Goal: Register for event/course

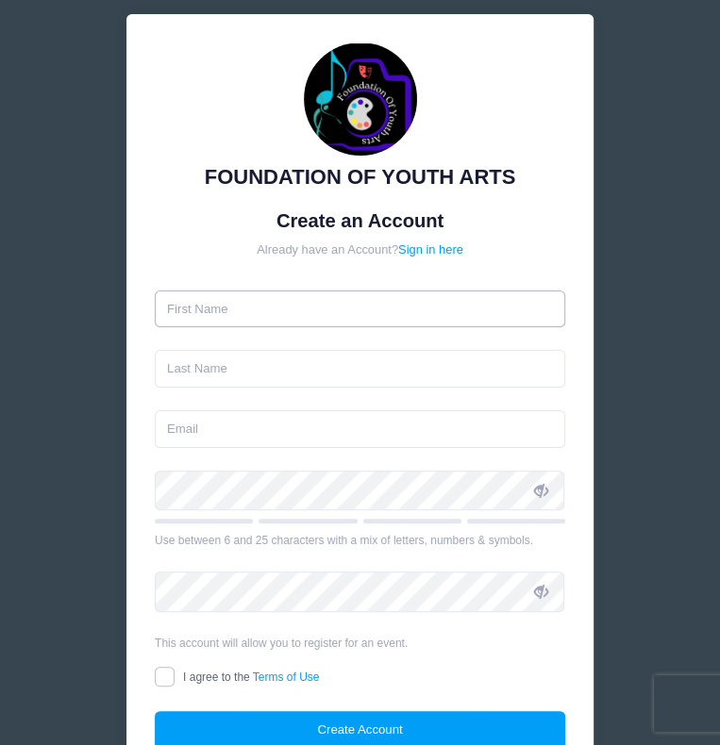
click at [189, 328] on input "text" at bounding box center [360, 309] width 410 height 38
type input "[PERSON_NAME]"
type input "Wormald"
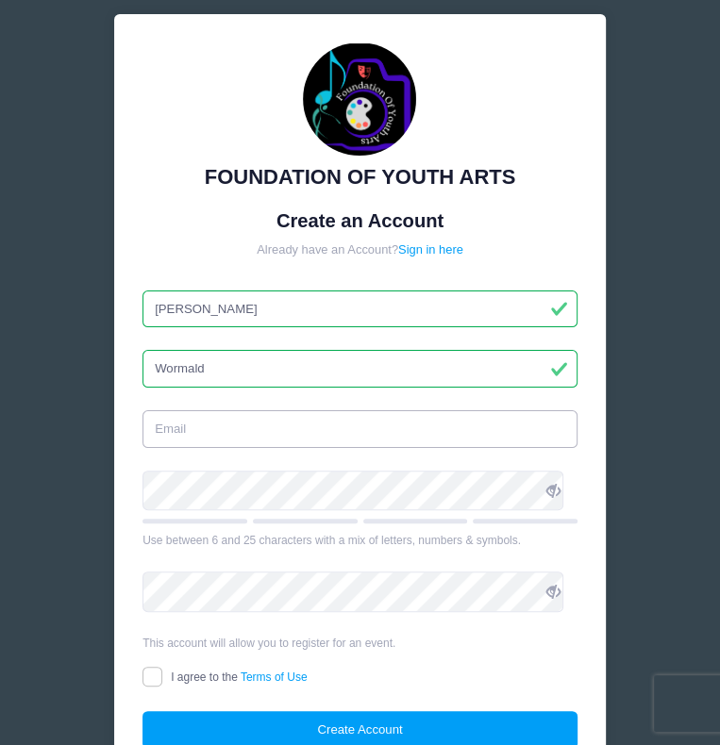
click at [189, 448] on input "email" at bounding box center [359, 429] width 435 height 38
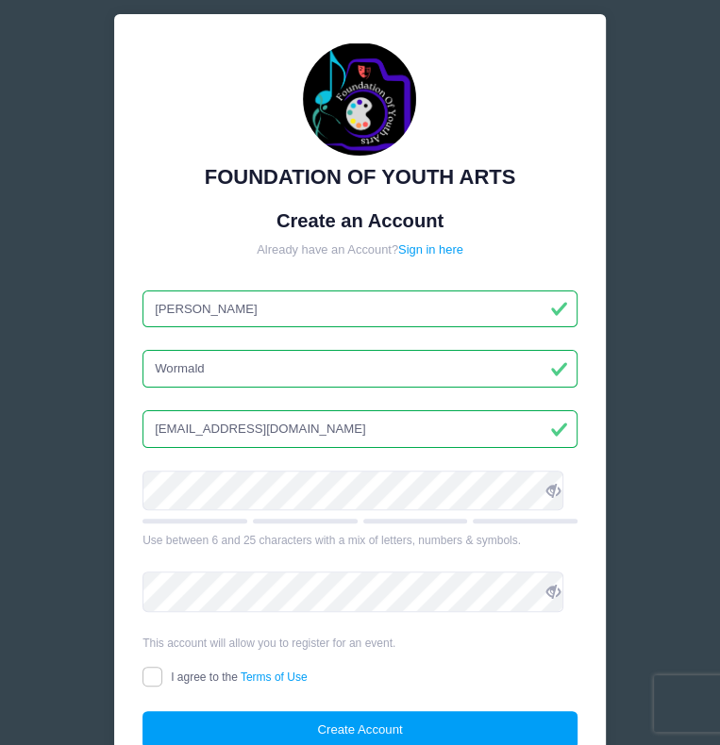
type input "[EMAIL_ADDRESS][DOMAIN_NAME]"
click at [551, 499] on icon at bounding box center [553, 492] width 14 height 14
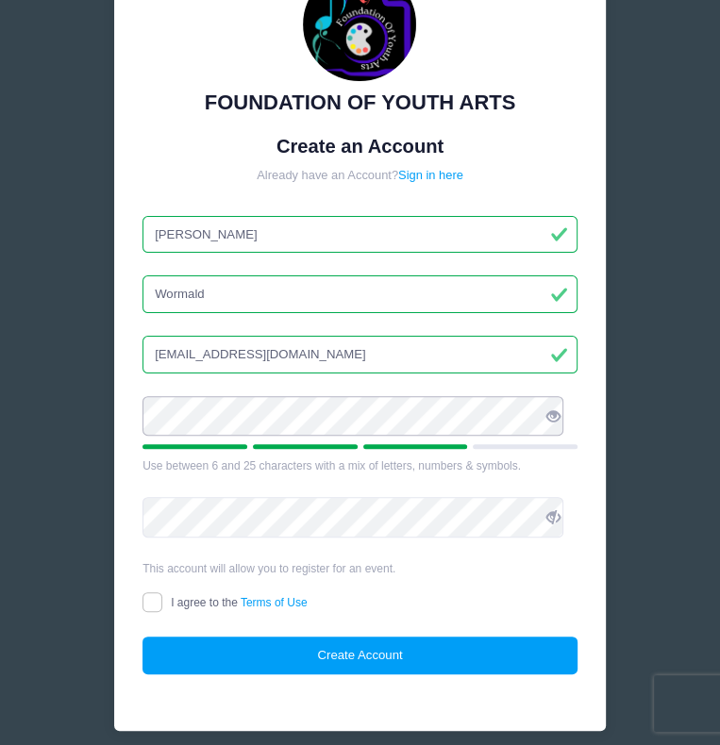
scroll to position [166, 0]
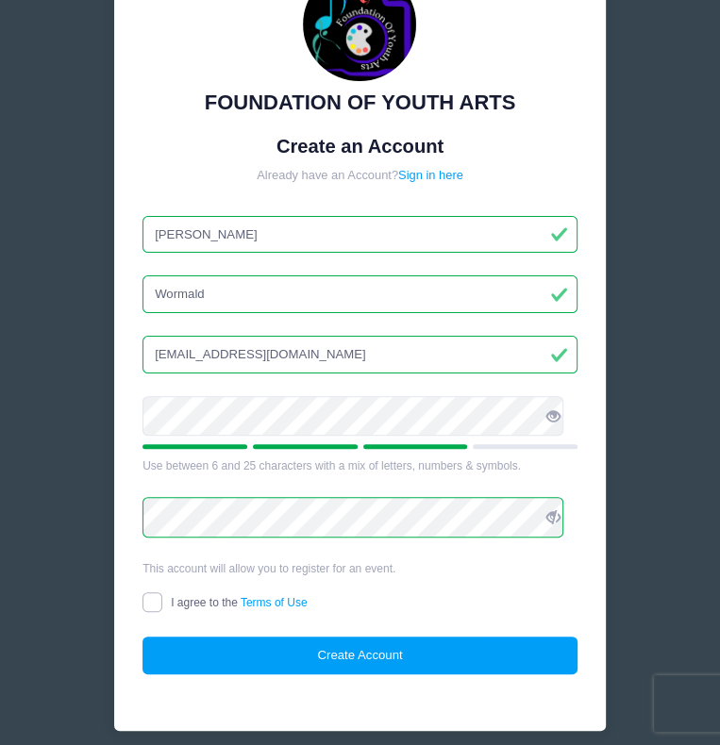
click at [162, 592] on input "I agree to the Terms of Use" at bounding box center [152, 602] width 20 height 20
checkbox input "true"
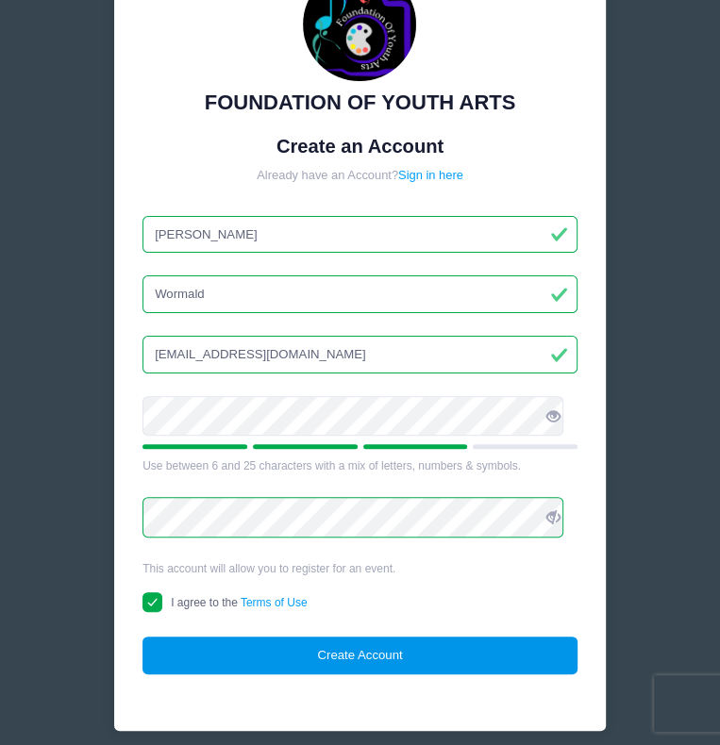
click at [423, 638] on button "Create Account" at bounding box center [359, 656] width 435 height 38
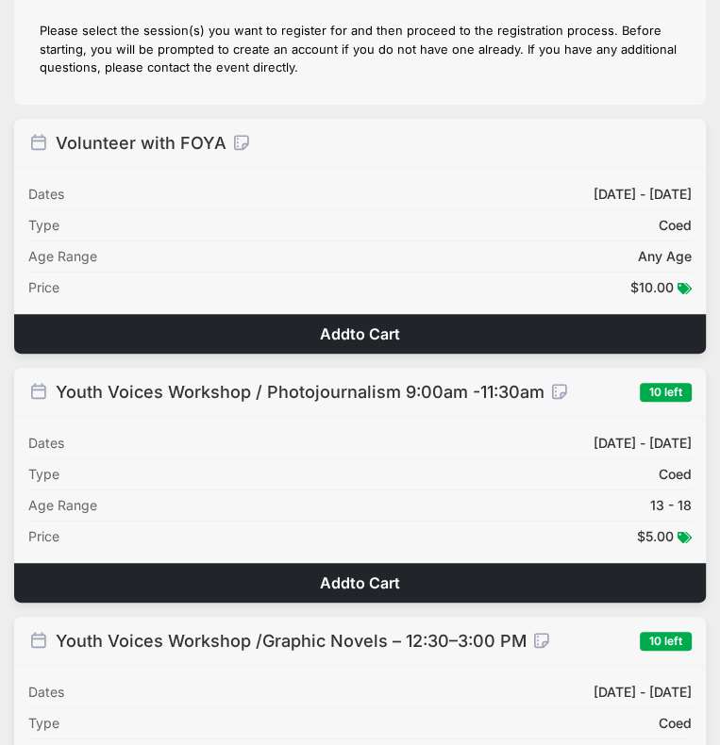
scroll to position [113, 0]
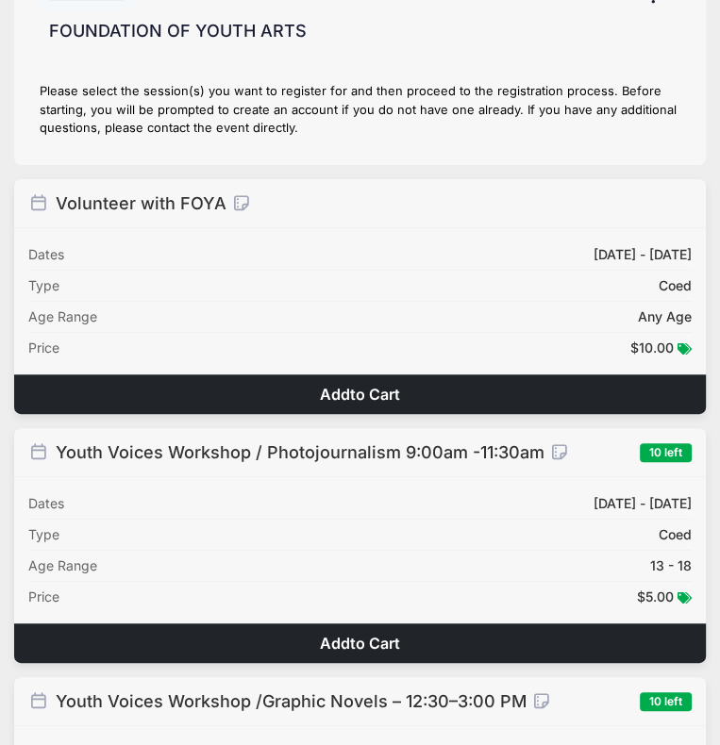
click at [450, 240] on div "Dates Sep 1 - Dec 31, 2025 Sep 1 - Dec 31, 2025" at bounding box center [359, 255] width 663 height 31
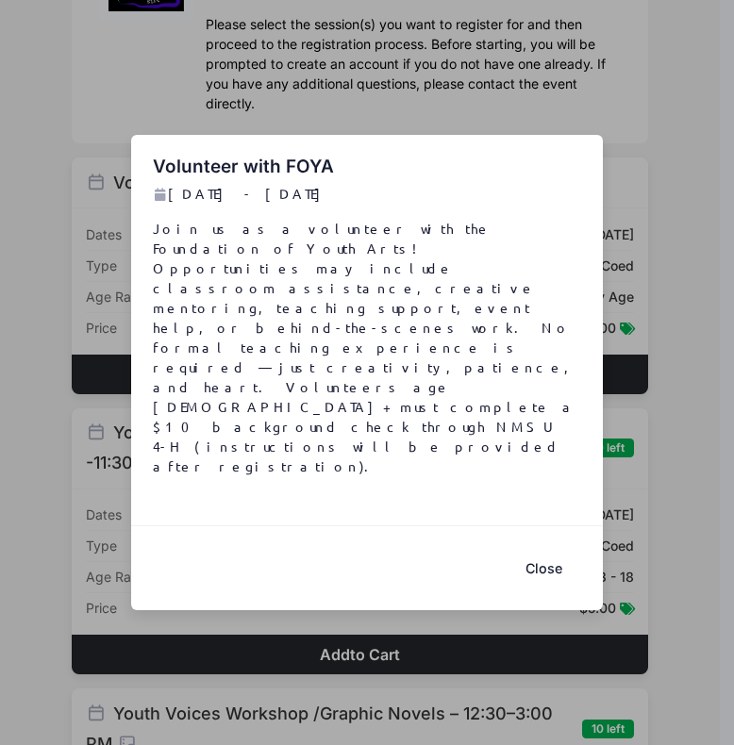
click at [541, 548] on button "Close" at bounding box center [543, 568] width 75 height 41
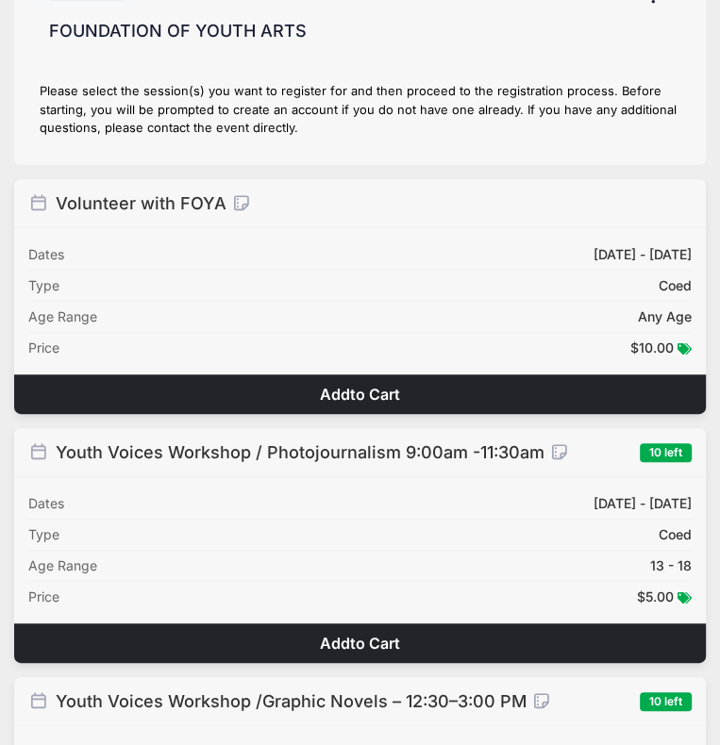
click at [134, 193] on span "Volunteer with FOYA" at bounding box center [141, 203] width 171 height 20
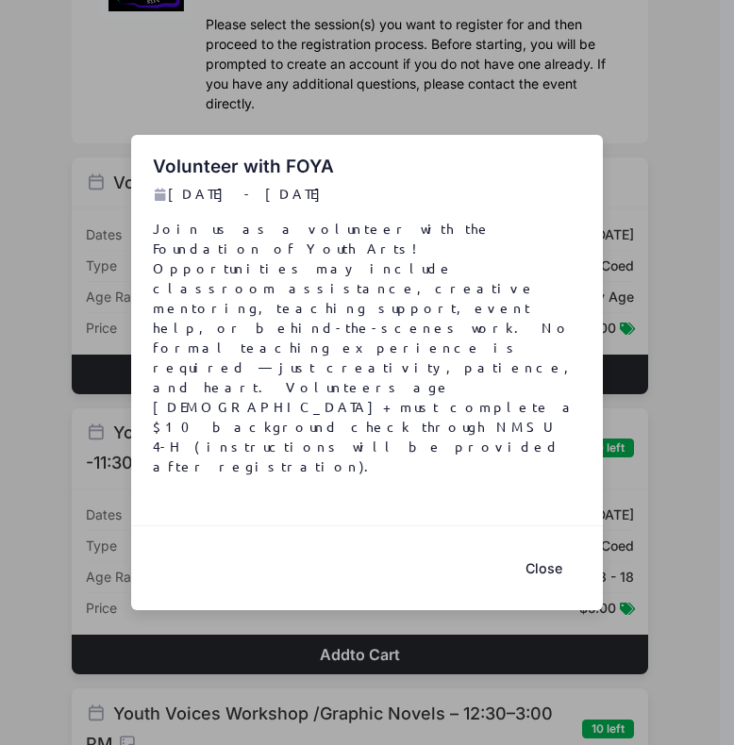
click at [386, 379] on p "Join us as a volunteer with the Foundation of Youth Arts! Opportunities may inc…" at bounding box center [367, 347] width 429 height 257
click at [550, 548] on button "Close" at bounding box center [543, 568] width 75 height 41
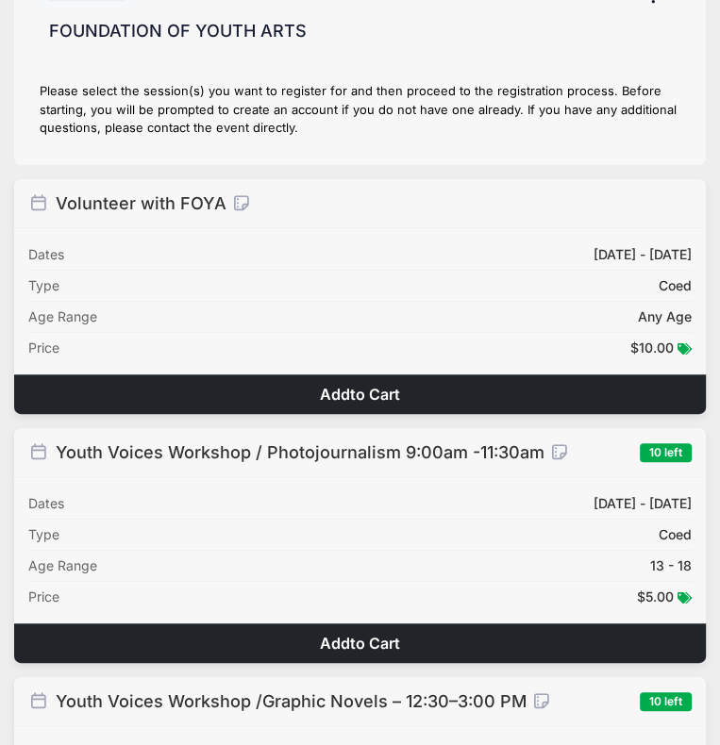
click at [377, 385] on span "to Cart" at bounding box center [375, 394] width 50 height 19
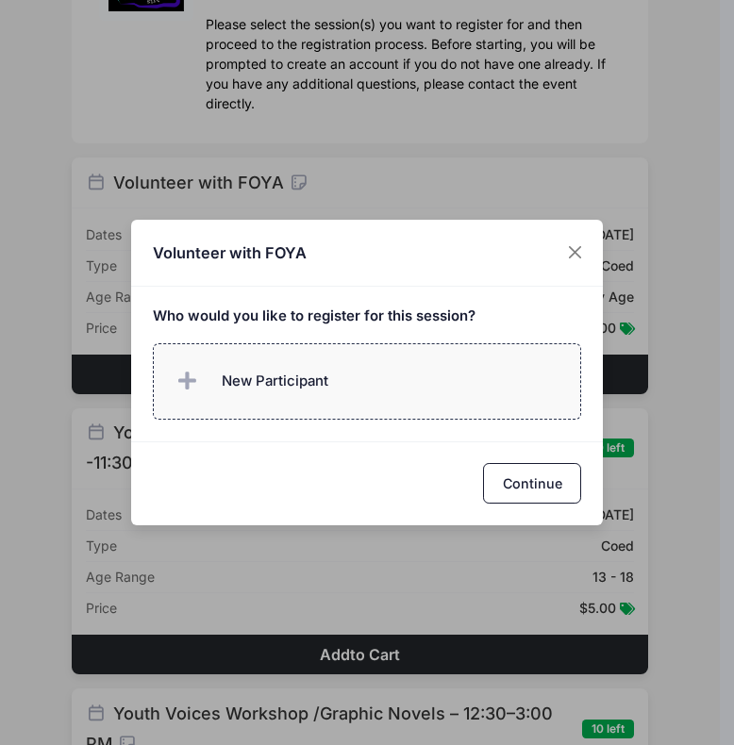
click at [246, 382] on span "New Participant" at bounding box center [275, 381] width 107 height 21
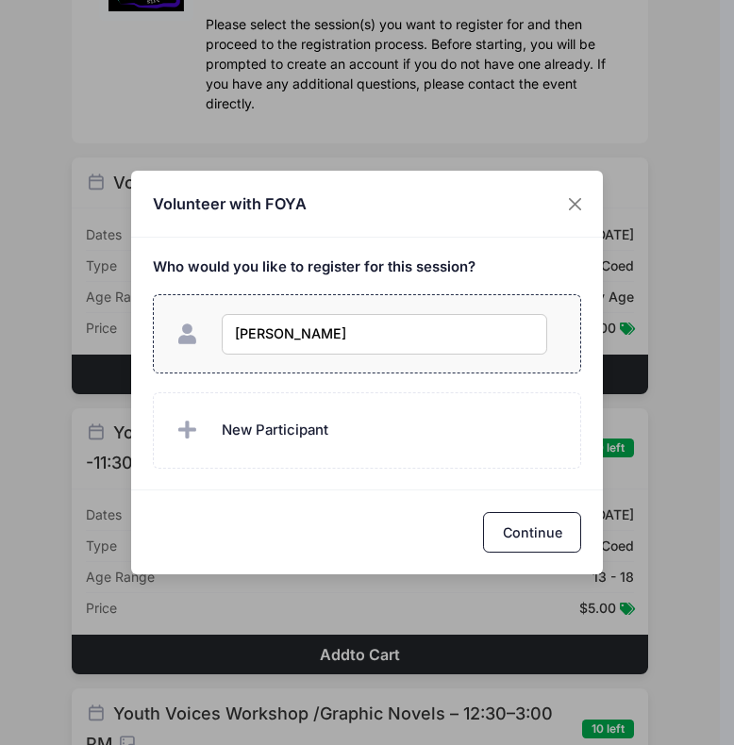
type input "[PERSON_NAME]"
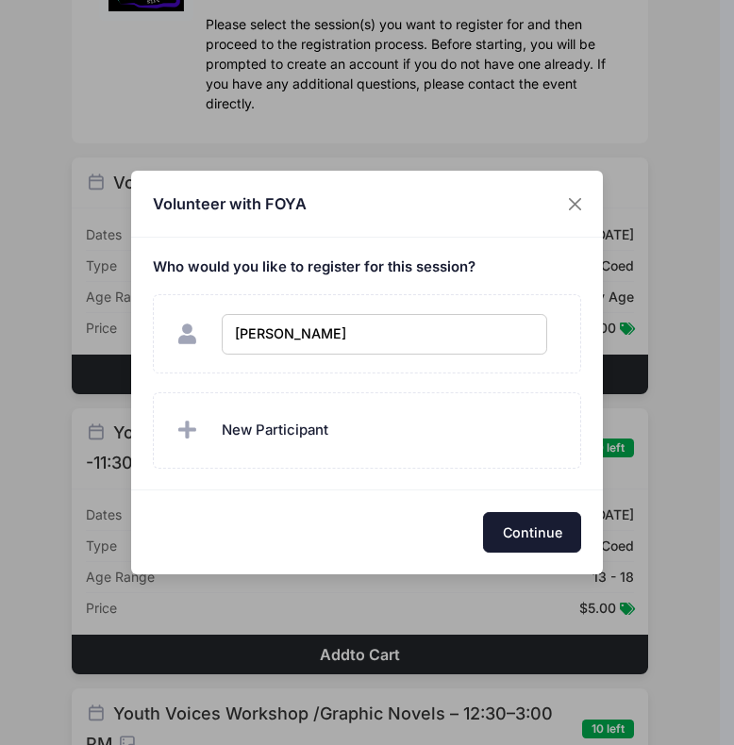
checkbox input "true"
click at [544, 537] on button "Continue" at bounding box center [532, 532] width 98 height 41
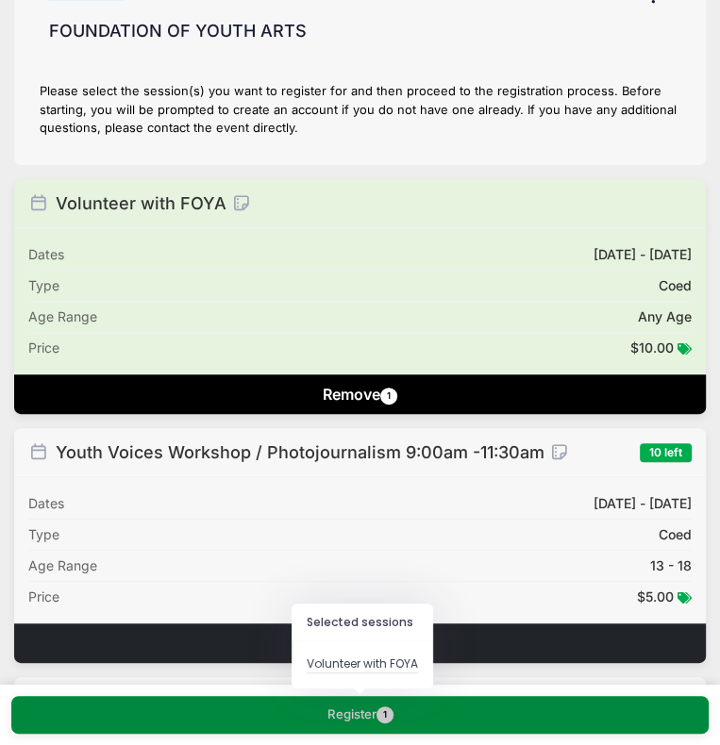
click at [451, 723] on button "Register 1" at bounding box center [359, 715] width 697 height 38
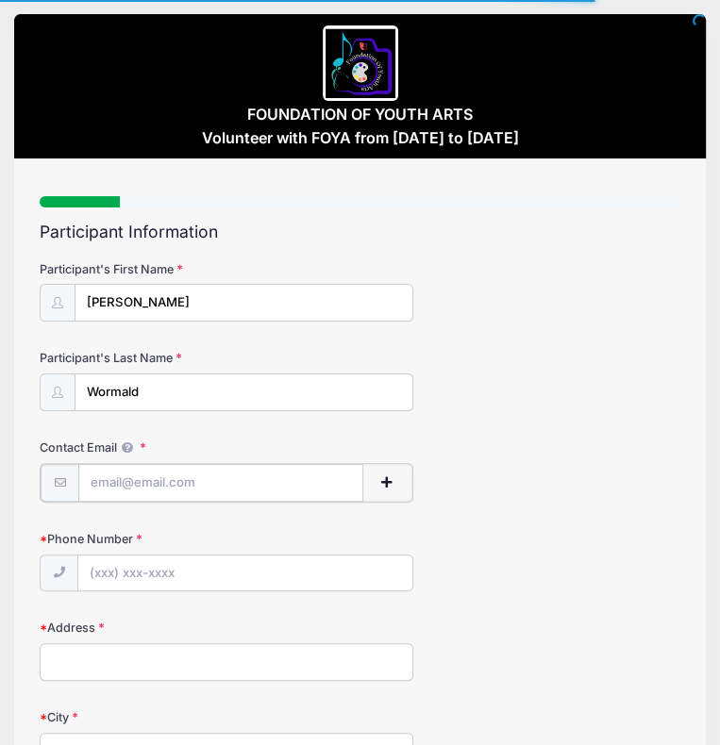
click at [189, 464] on input "Contact Email" at bounding box center [220, 483] width 285 height 38
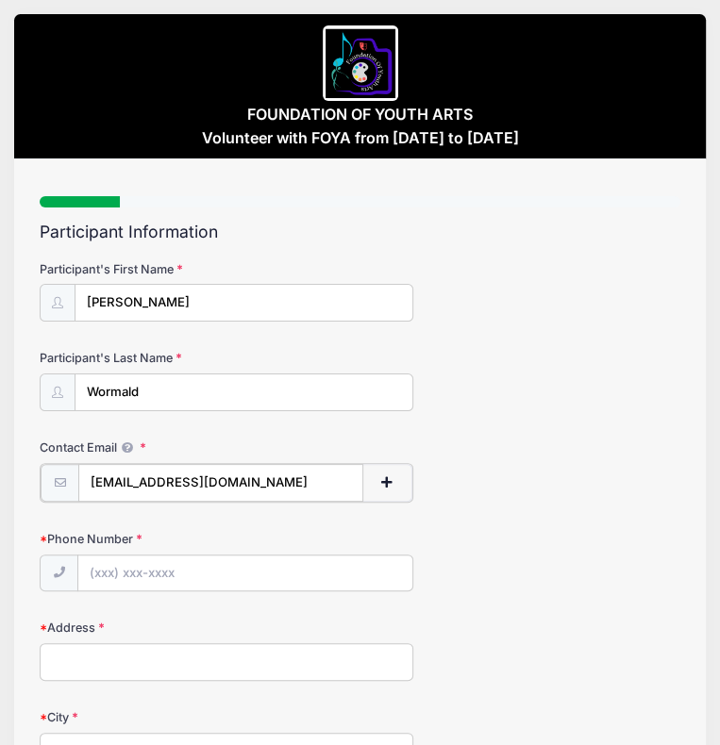
type input "[EMAIL_ADDRESS][DOMAIN_NAME]"
click at [203, 569] on input "Phone Number" at bounding box center [245, 573] width 334 height 38
type input "[PHONE_NUMBER]"
type input "[STREET_ADDRESS]"
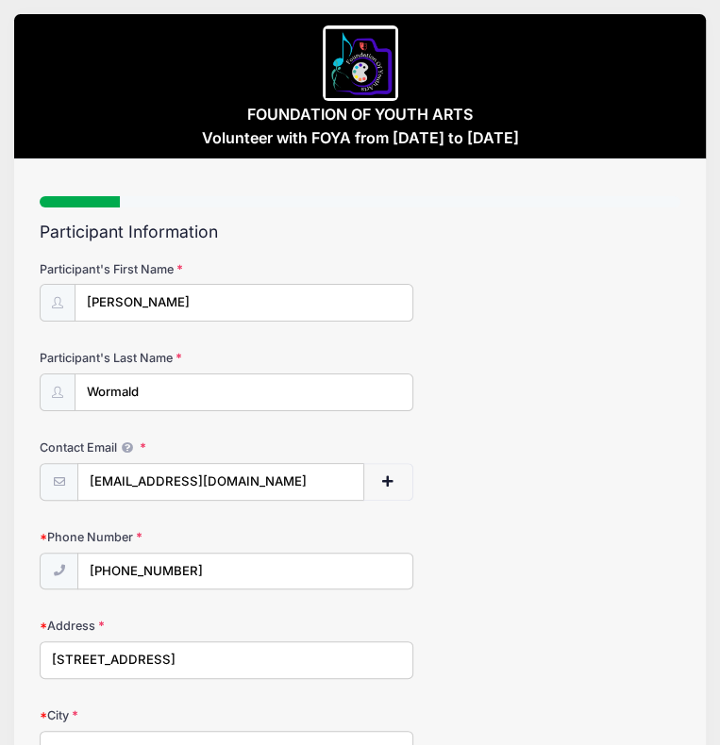
type input "[PERSON_NAME]"
select select "NM"
type input "88030"
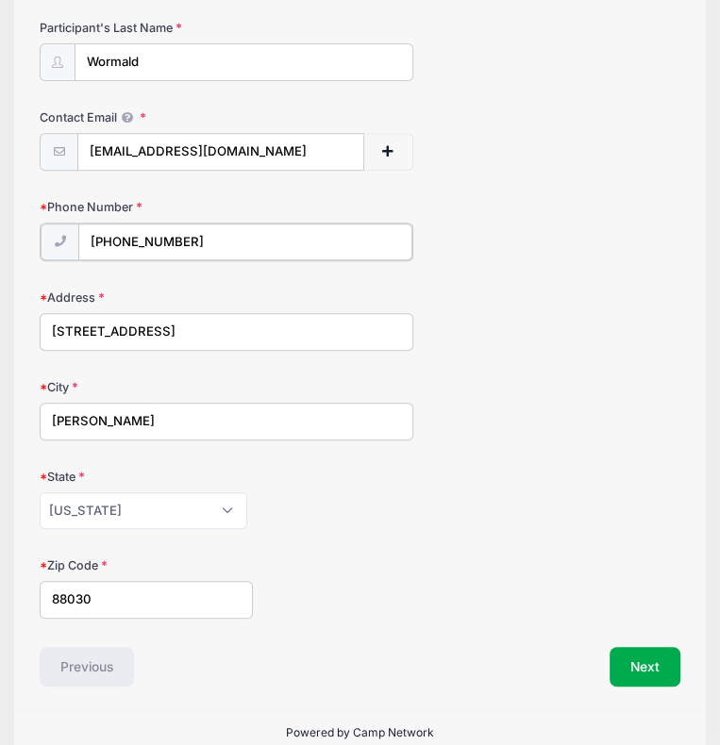
scroll to position [394, 0]
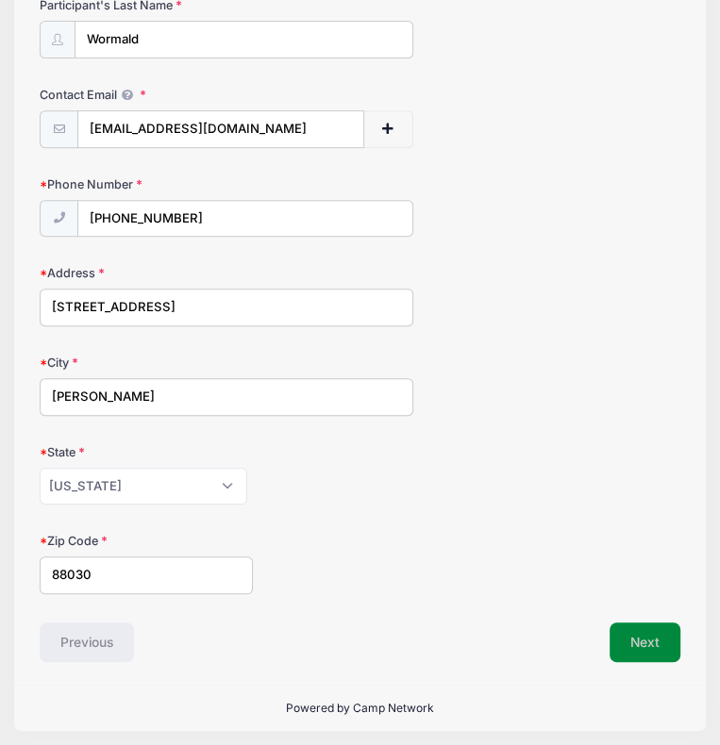
click at [609, 631] on button "Next" at bounding box center [644, 642] width 71 height 40
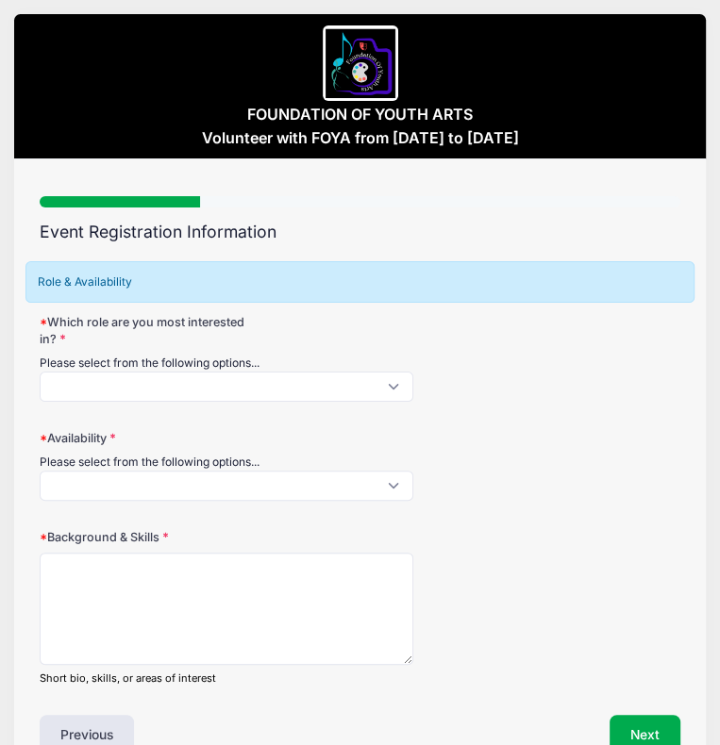
scroll to position [0, 0]
click at [322, 372] on span at bounding box center [226, 387] width 373 height 30
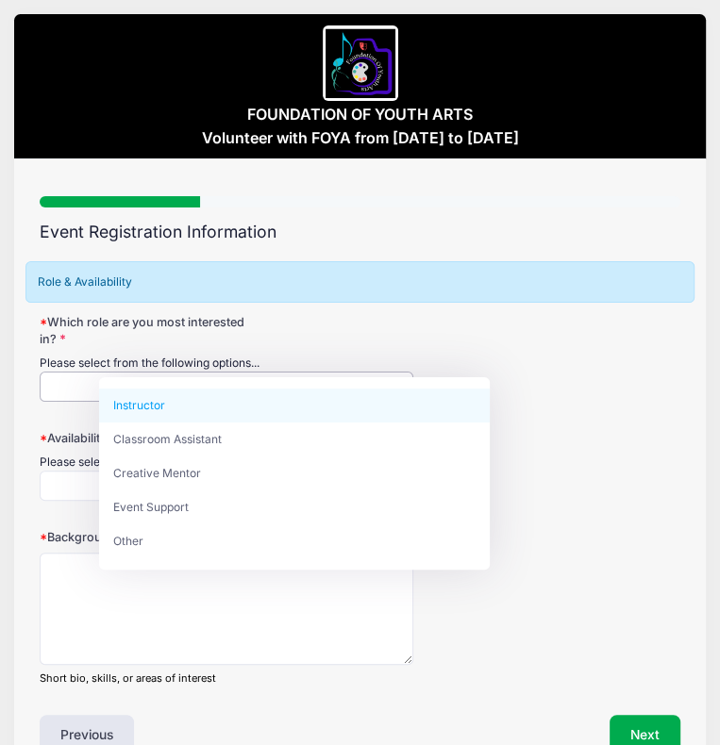
select select "Instructor"
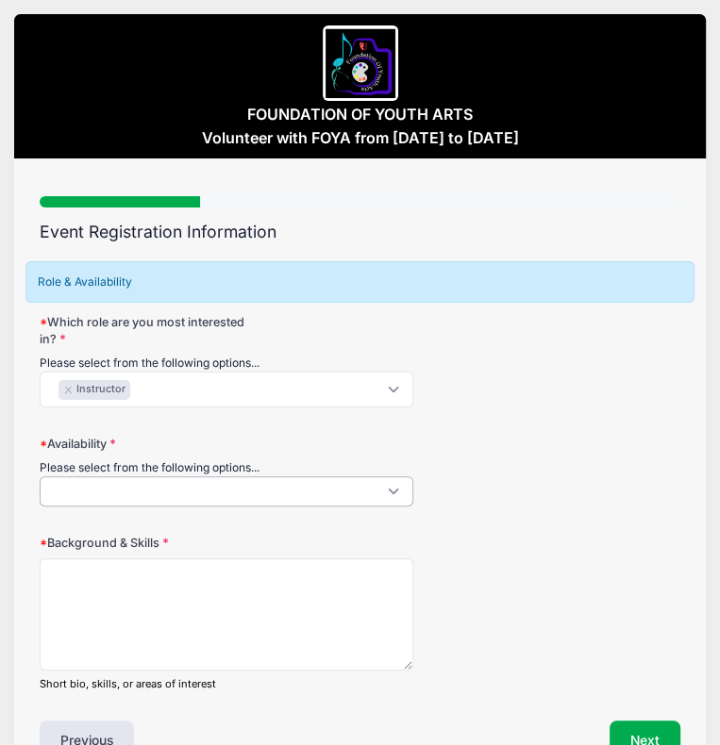
click at [167, 479] on span at bounding box center [226, 491] width 373 height 30
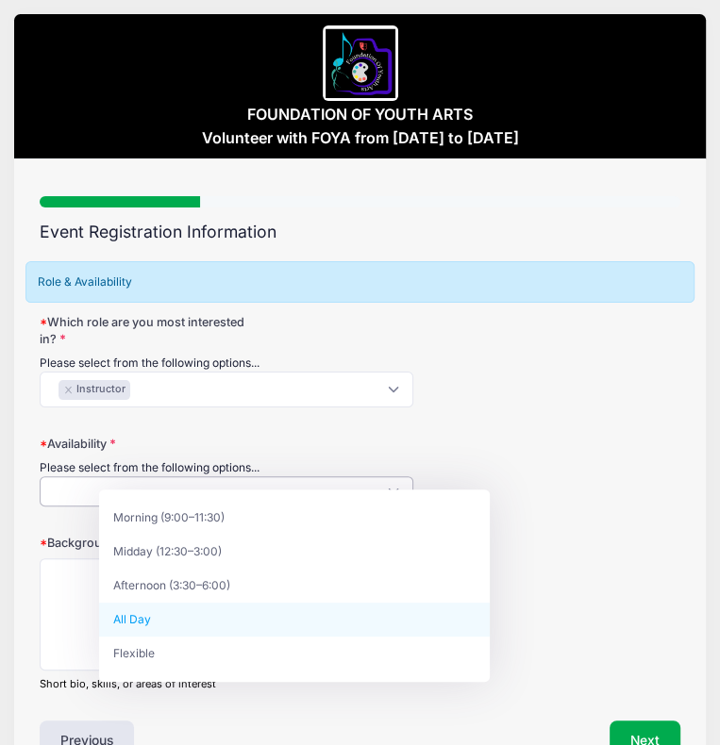
select select "All Day"
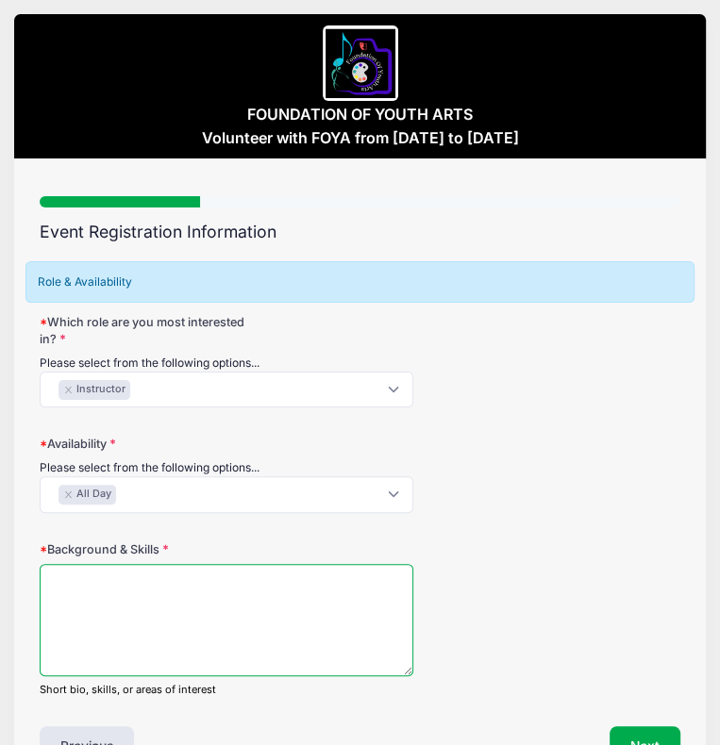
click at [124, 583] on textarea "Background & Skills" at bounding box center [226, 620] width 373 height 112
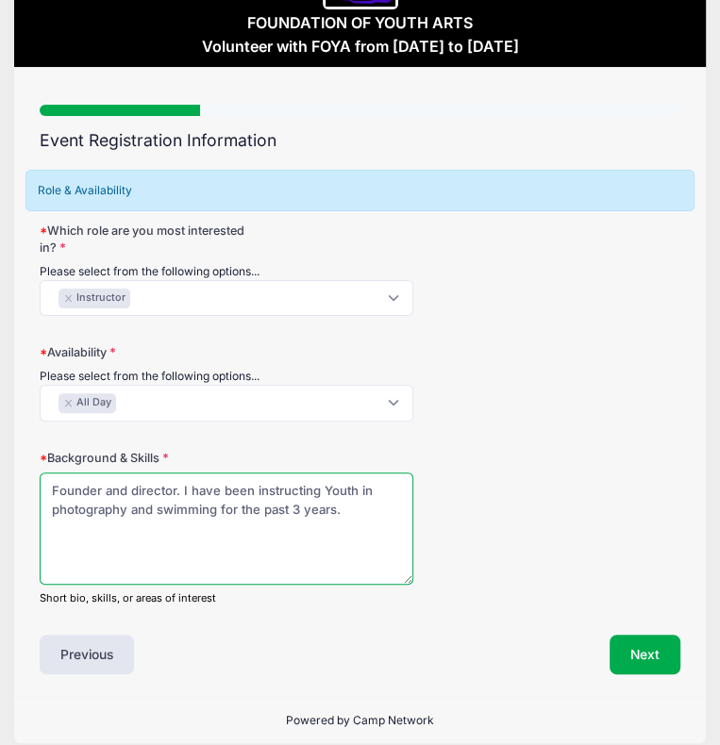
scroll to position [124, 0]
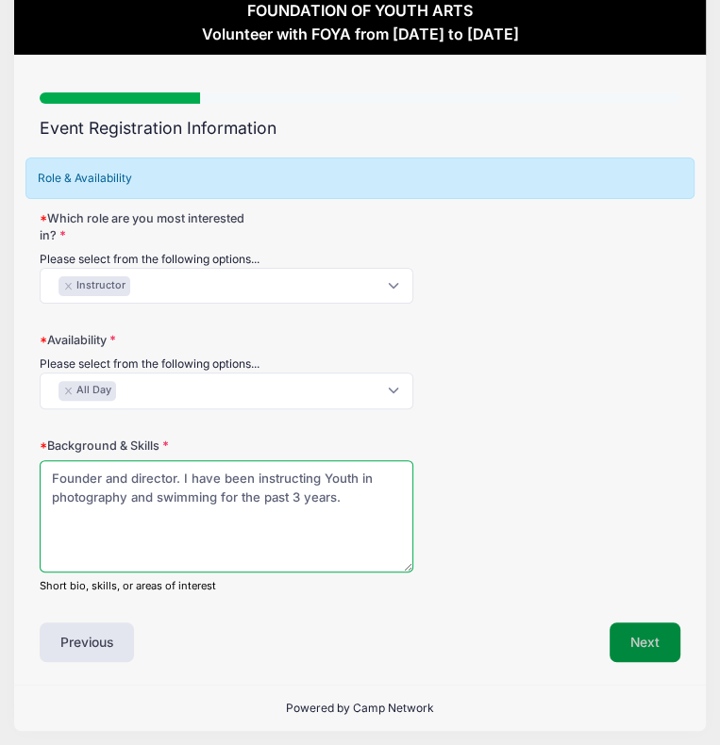
type textarea "Founder and director. I have been instructing Youth in photography and swimming…"
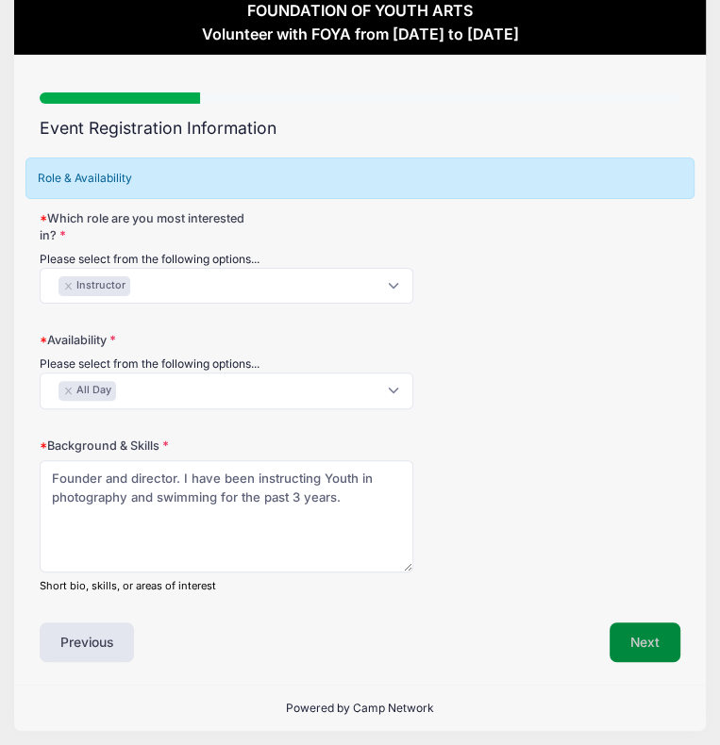
click at [609, 627] on button "Next" at bounding box center [644, 642] width 71 height 40
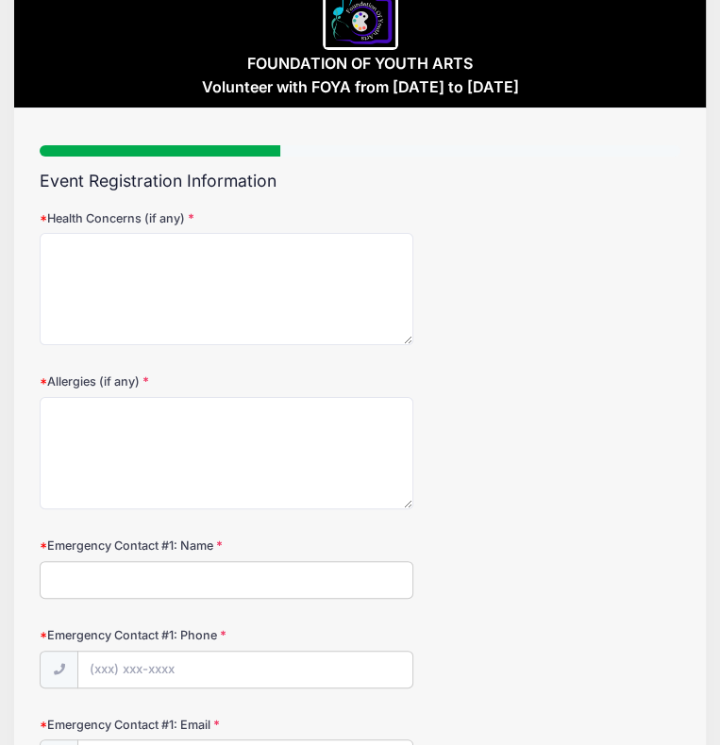
scroll to position [0, 0]
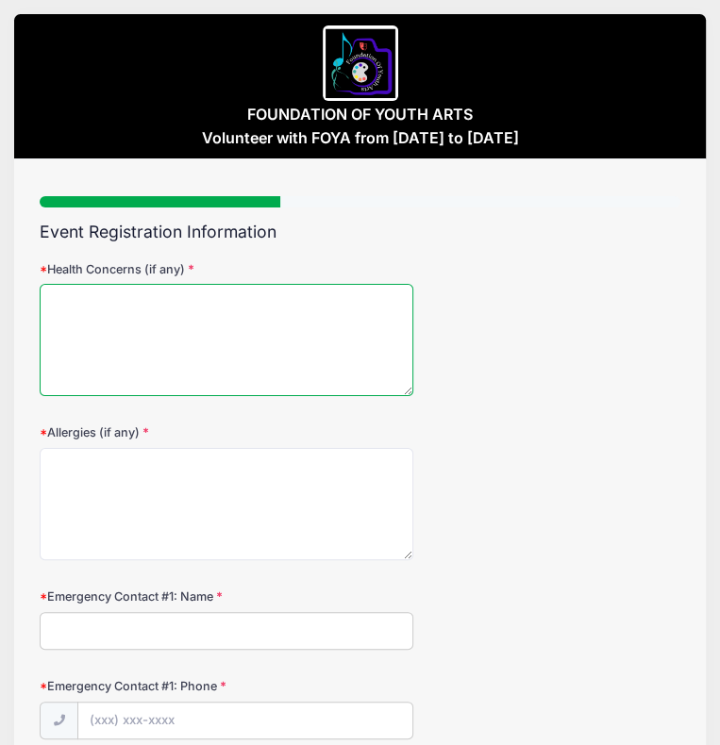
click at [143, 303] on textarea "Health Concerns (if any)" at bounding box center [226, 340] width 373 height 112
type textarea "none"
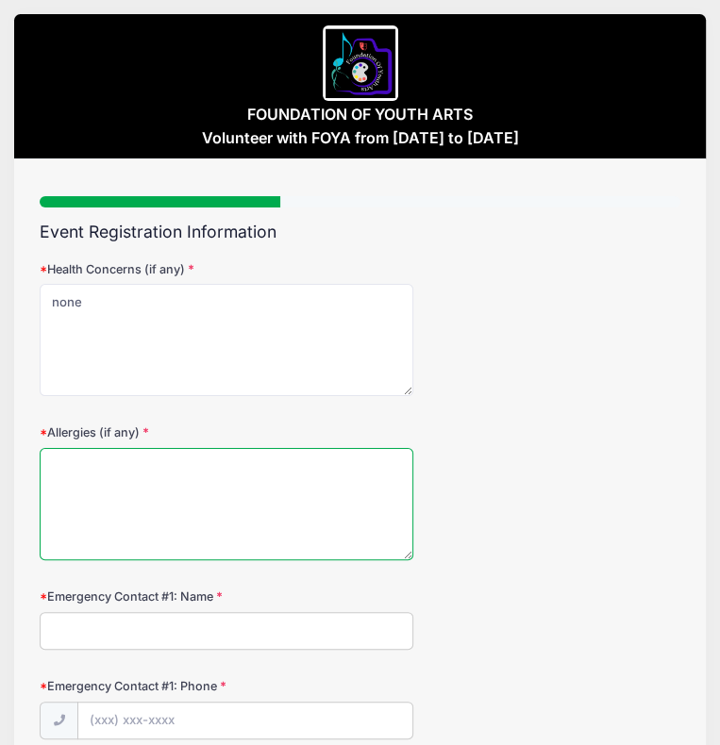
click at [188, 469] on textarea "Allergies (if any)" at bounding box center [226, 504] width 373 height 112
type textarea "Seasonal"
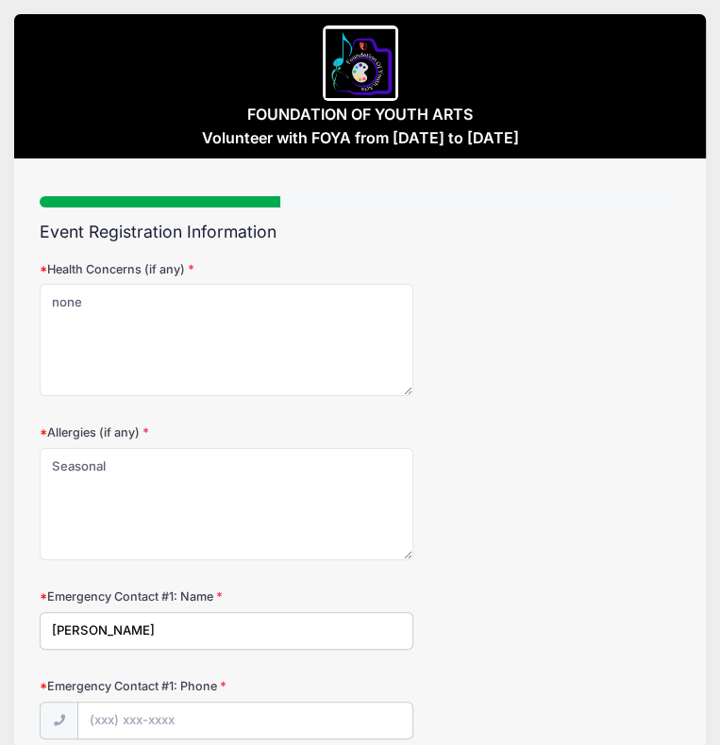
type input "[PERSON_NAME]"
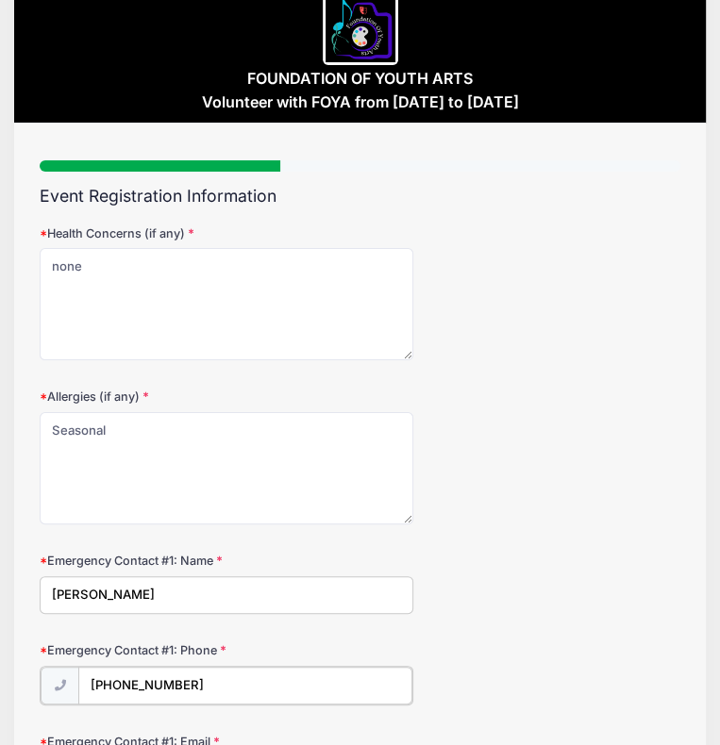
type input "[PHONE_NUMBER]"
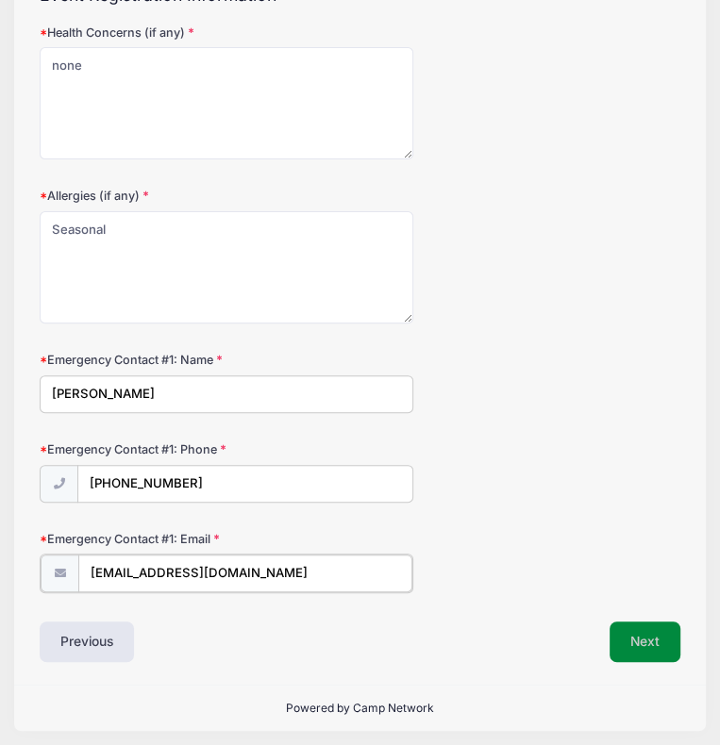
type input "[EMAIL_ADDRESS][DOMAIN_NAME]"
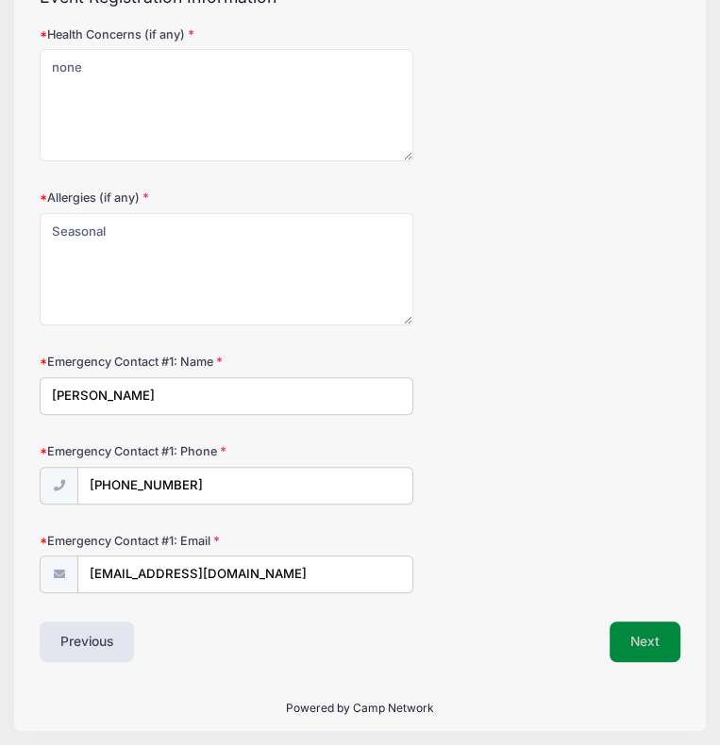
click at [609, 622] on button "Next" at bounding box center [644, 642] width 71 height 40
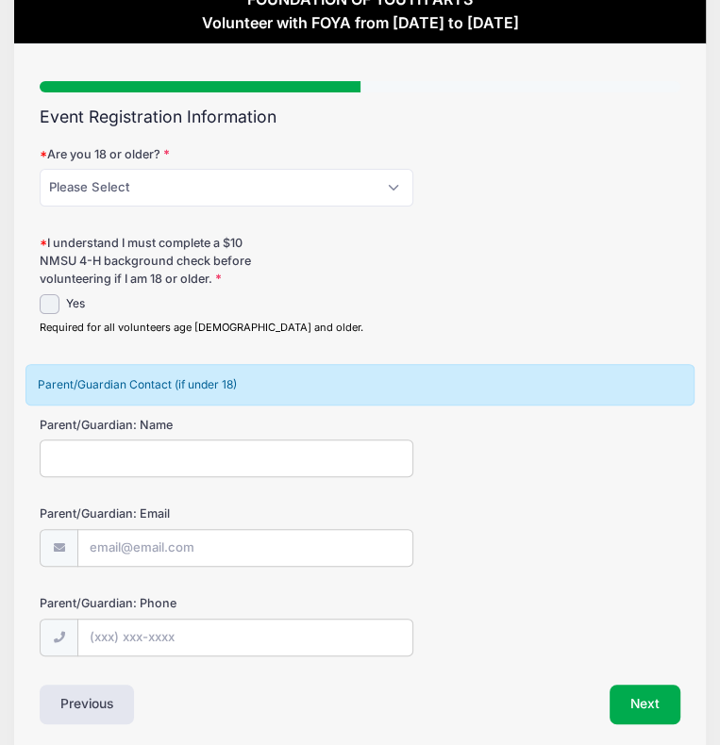
scroll to position [0, 0]
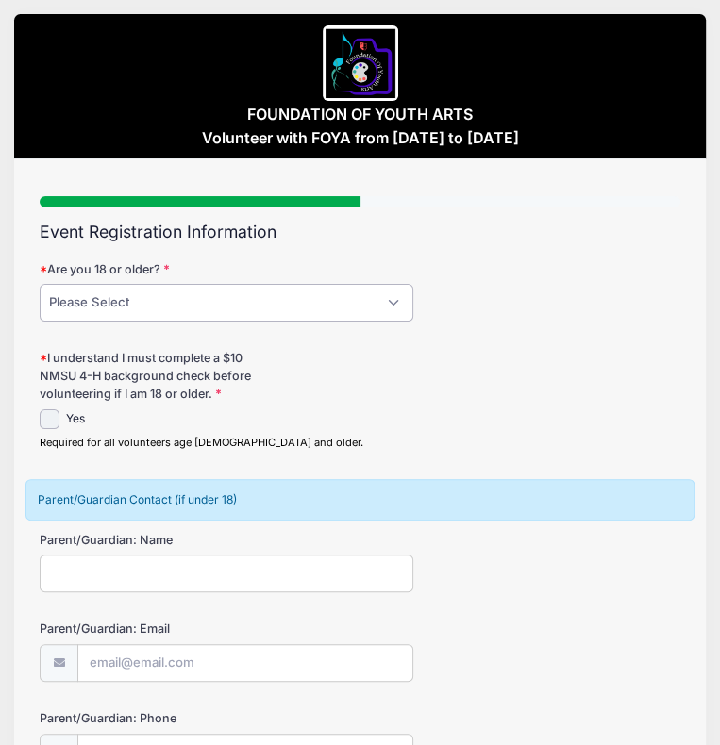
click at [246, 284] on select "Please Select Yes No" at bounding box center [226, 303] width 373 height 38
select select "Yes"
click at [99, 284] on select "Please Select Yes No" at bounding box center [226, 303] width 373 height 38
click at [59, 429] on input "Yes" at bounding box center [50, 419] width 20 height 20
checkbox input "true"
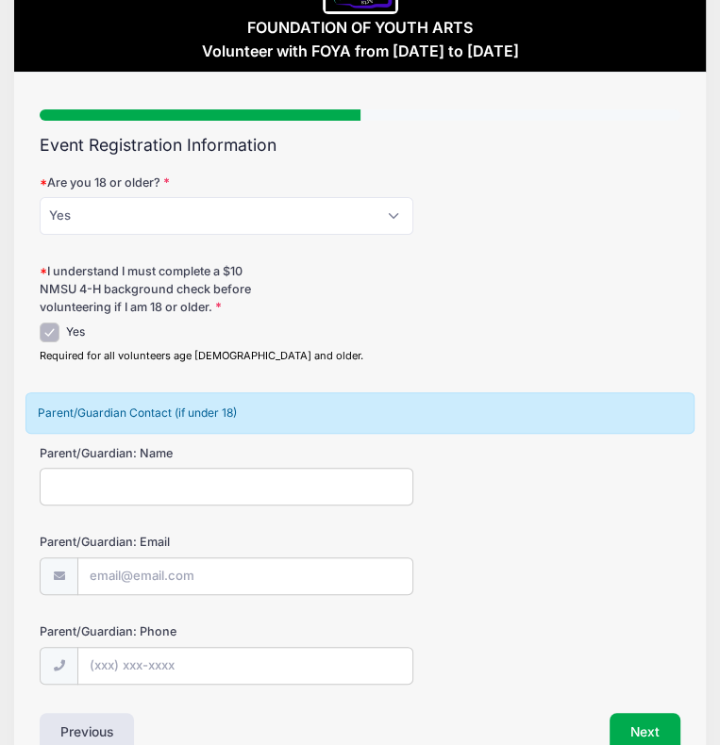
scroll to position [242, 0]
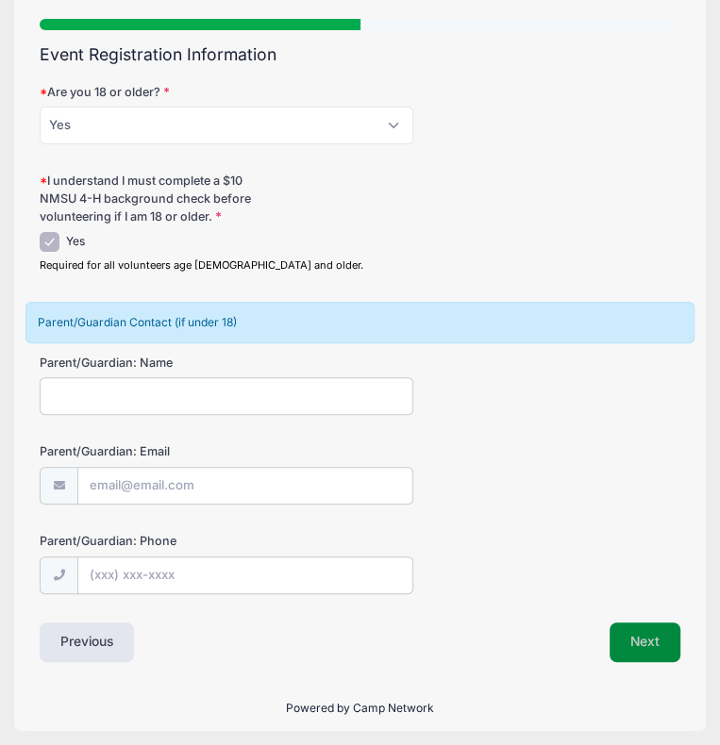
click at [609, 629] on button "Next" at bounding box center [644, 642] width 71 height 40
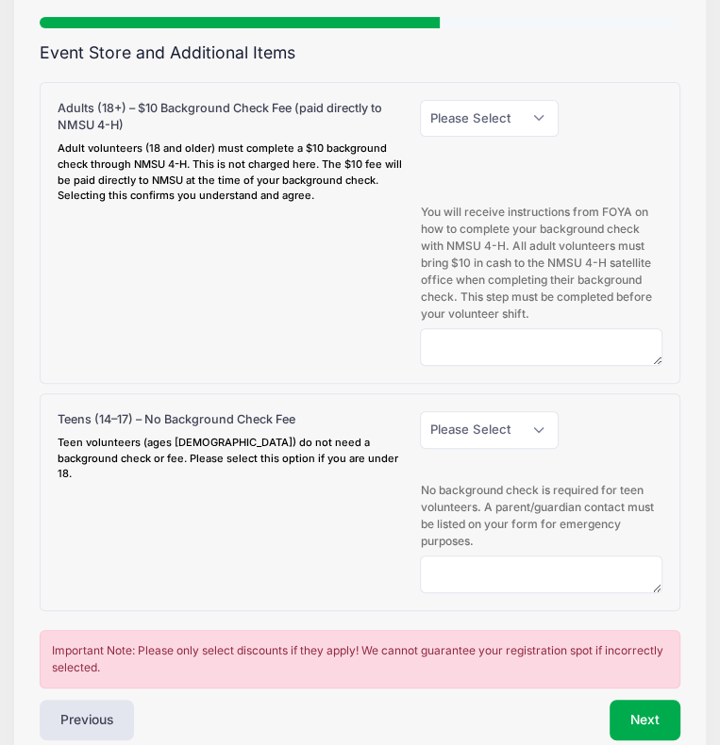
scroll to position [0, 0]
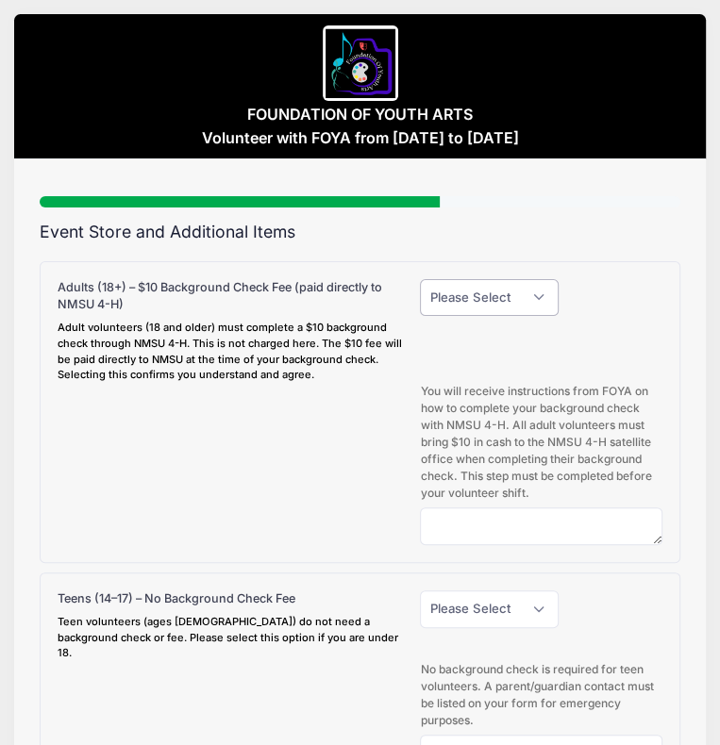
click at [496, 279] on select "Please Select Yes (-$10.00) No" at bounding box center [489, 298] width 139 height 38
select select "1"
click at [420, 279] on select "Please Select Yes (-$10.00) No" at bounding box center [489, 298] width 139 height 38
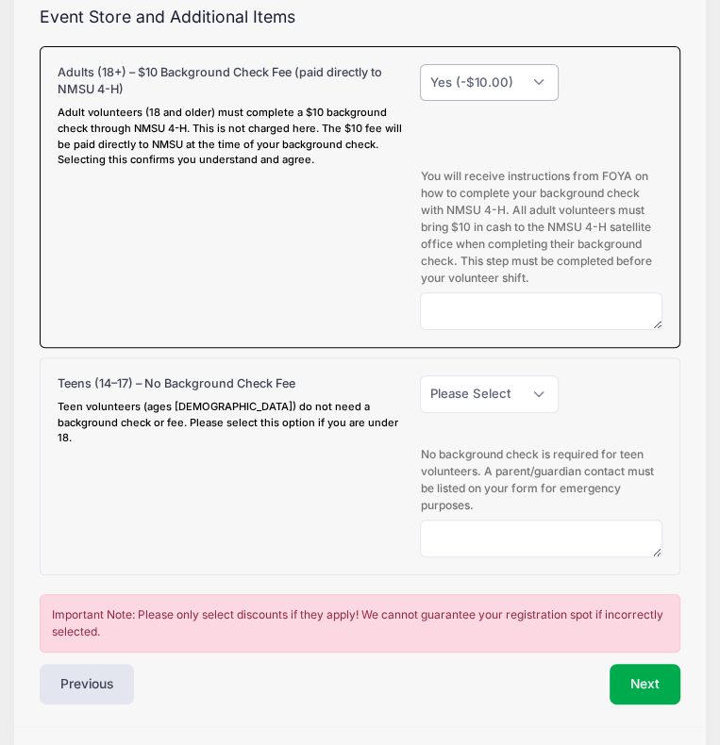
scroll to position [216, 0]
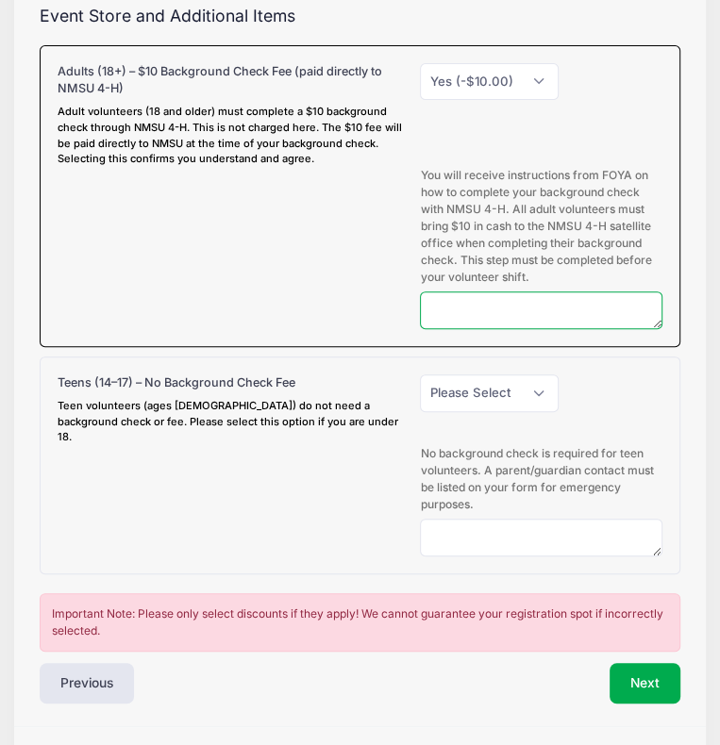
click at [493, 329] on textarea at bounding box center [541, 310] width 242 height 38
type textarea "Done"
click at [466, 412] on select "Please Select Yes (-$10.00) No" at bounding box center [489, 393] width 139 height 38
select select "0"
click at [420, 406] on select "Please Select Yes (-$10.00) No" at bounding box center [489, 393] width 139 height 38
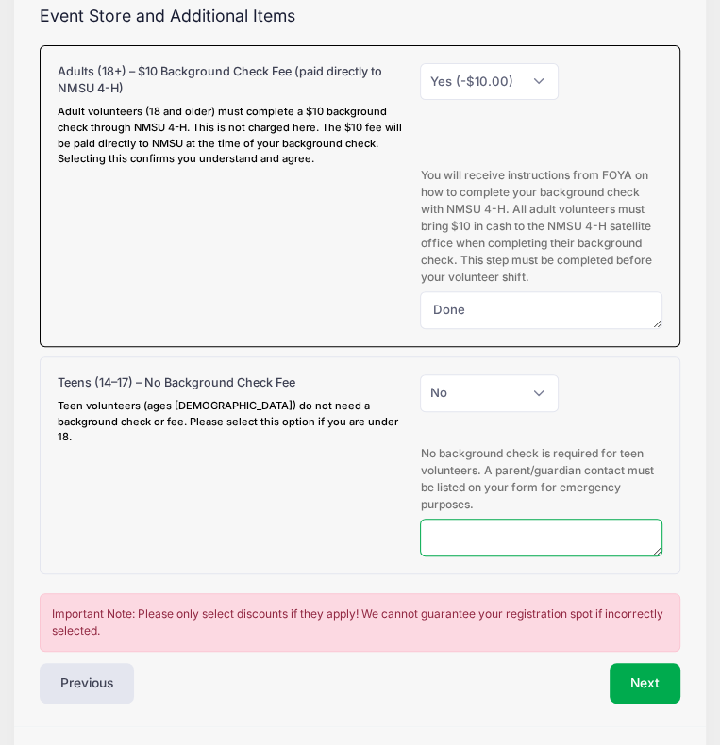
click at [448, 556] on textarea at bounding box center [541, 538] width 242 height 38
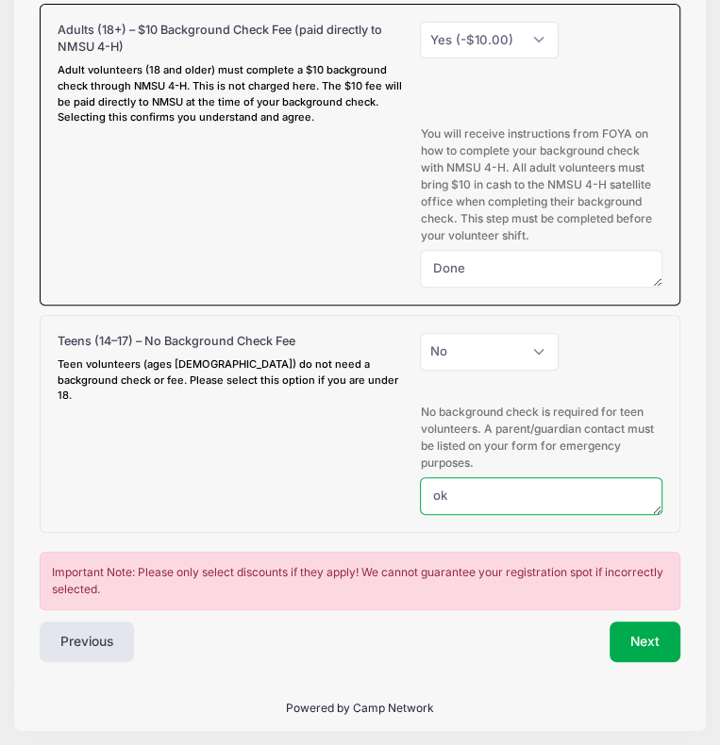
scroll to position [337, 0]
type textarea "ok"
click at [609, 622] on button "Next" at bounding box center [644, 642] width 71 height 40
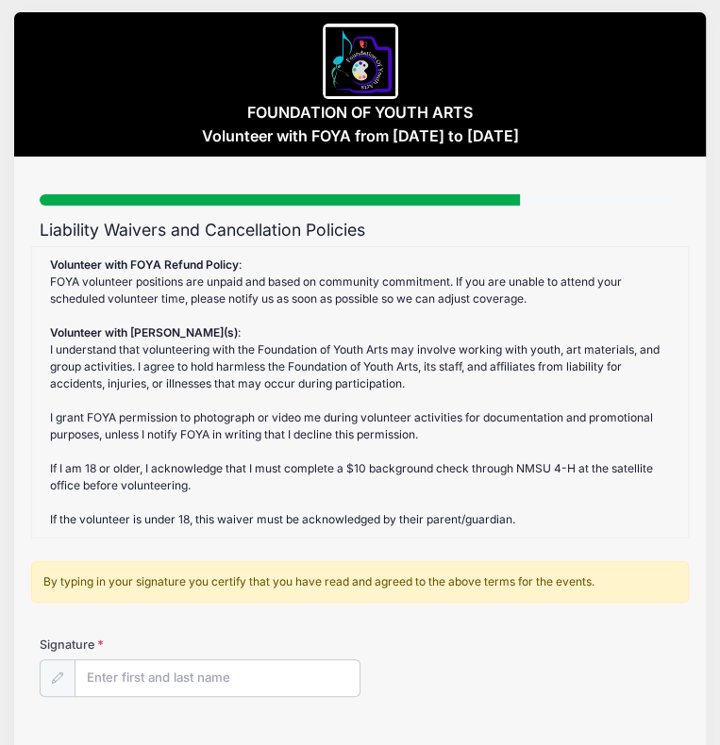
scroll to position [0, 0]
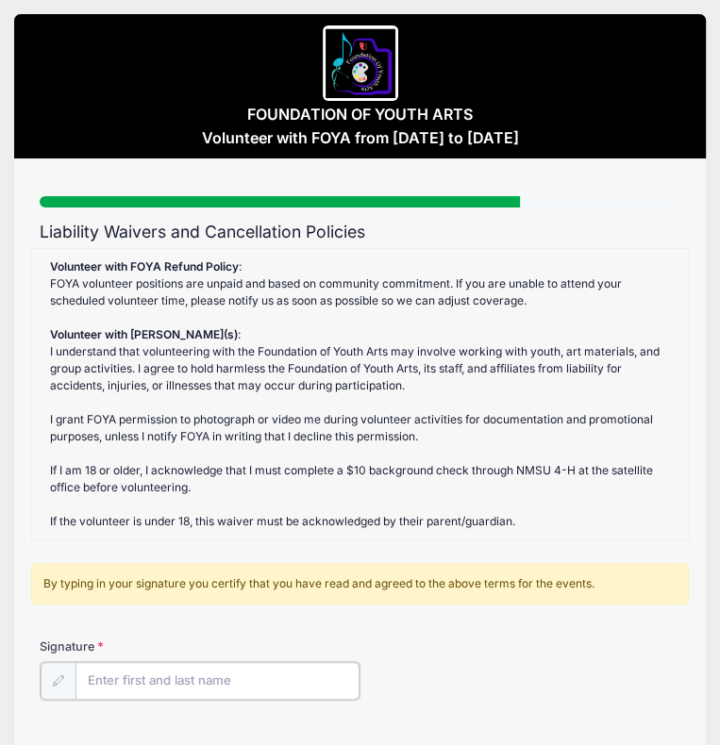
click at [199, 679] on input "Signature" at bounding box center [217, 681] width 284 height 38
type input "j"
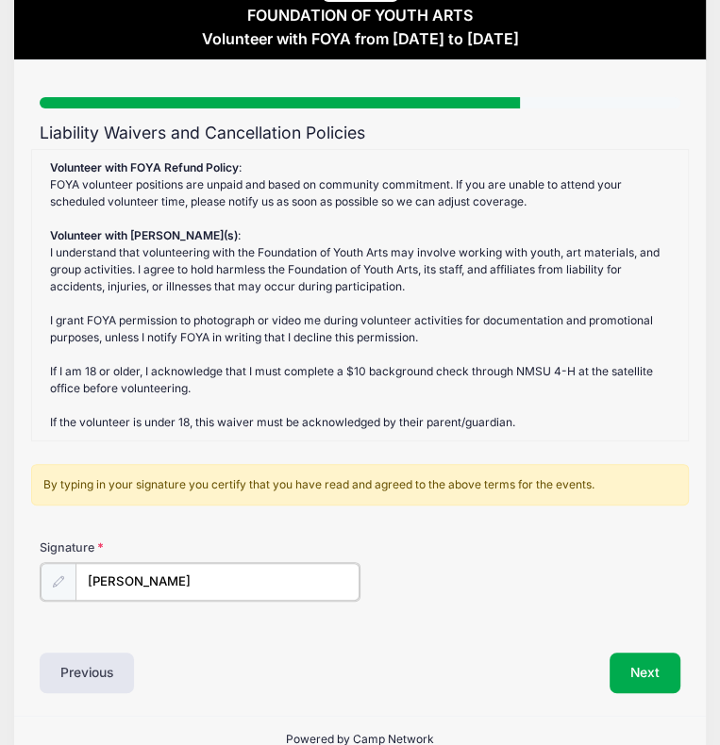
scroll to position [159, 0]
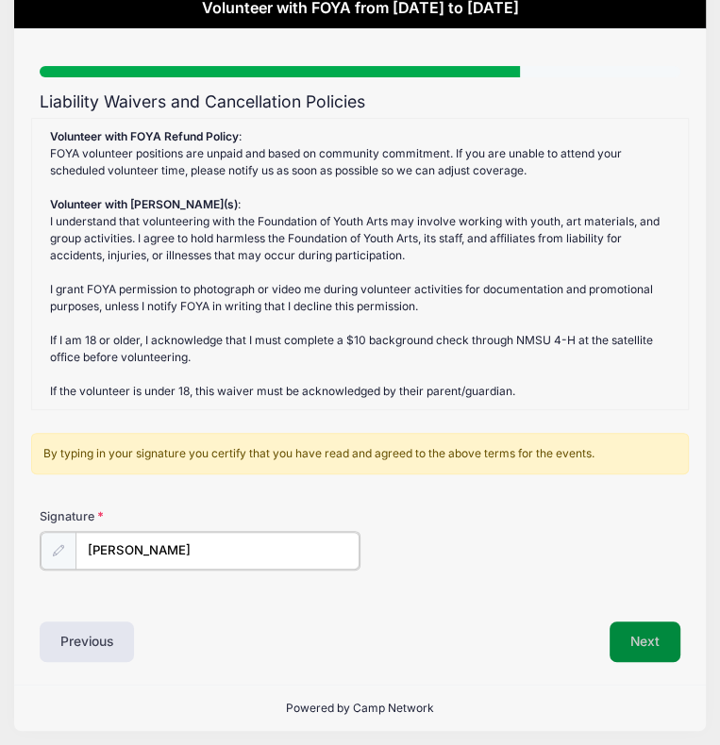
type input "[PERSON_NAME]"
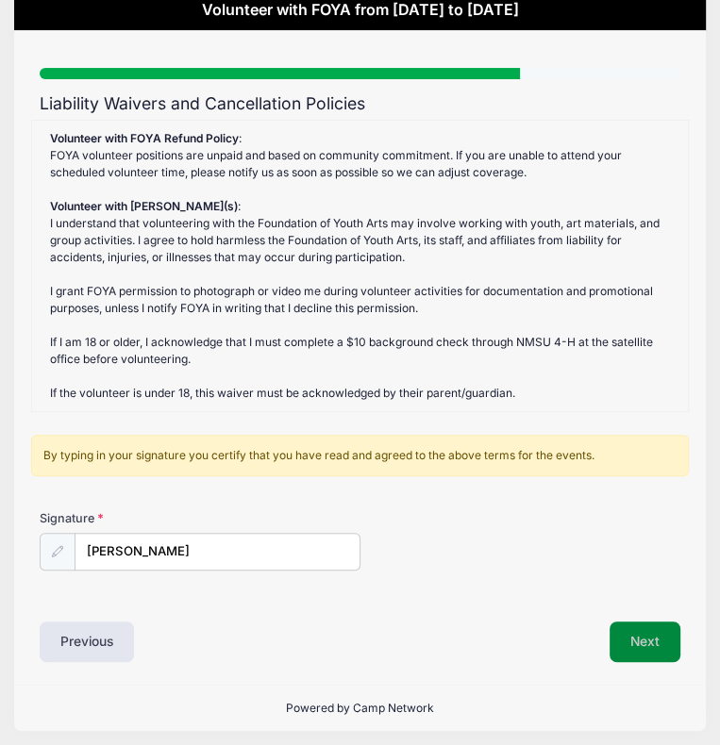
scroll to position [158, 0]
click at [609, 622] on button "Next" at bounding box center [644, 642] width 71 height 40
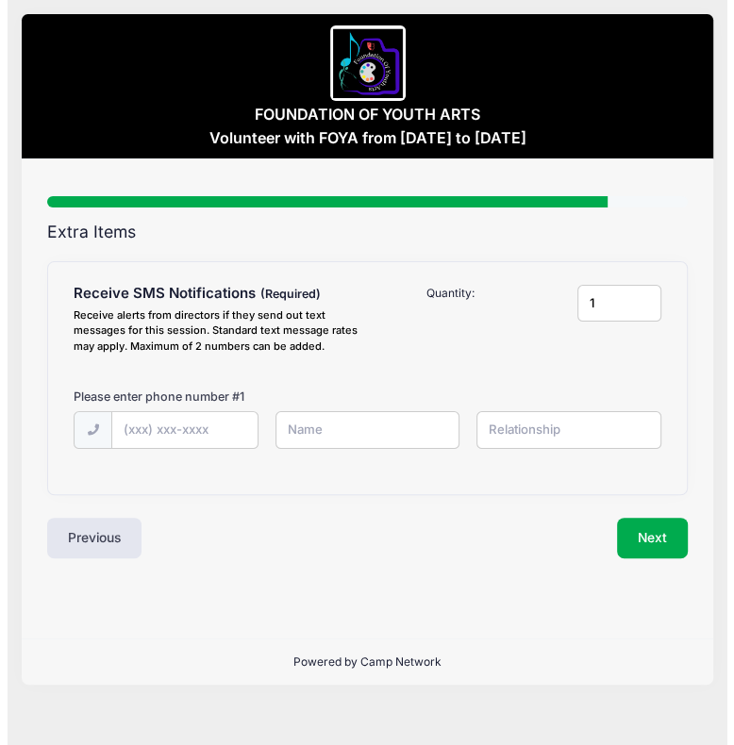
scroll to position [0, 0]
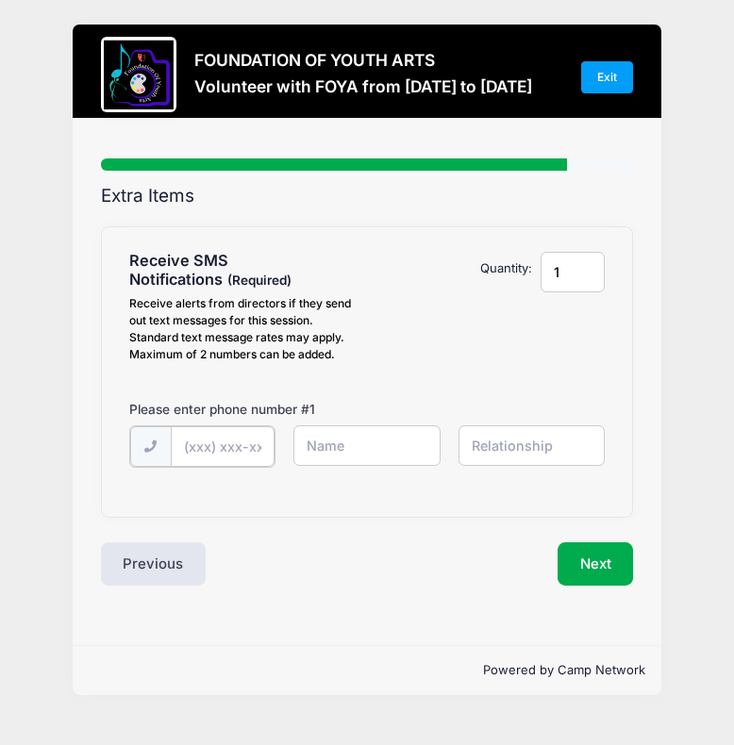
click at [191, 445] on input "text" at bounding box center [223, 446] width 104 height 41
type input "[PHONE_NUMBER]"
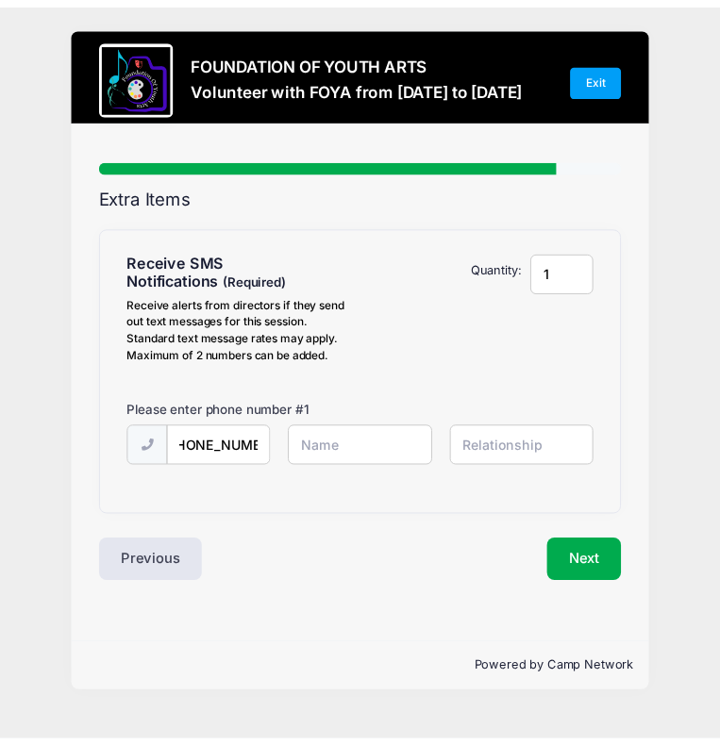
scroll to position [0, 0]
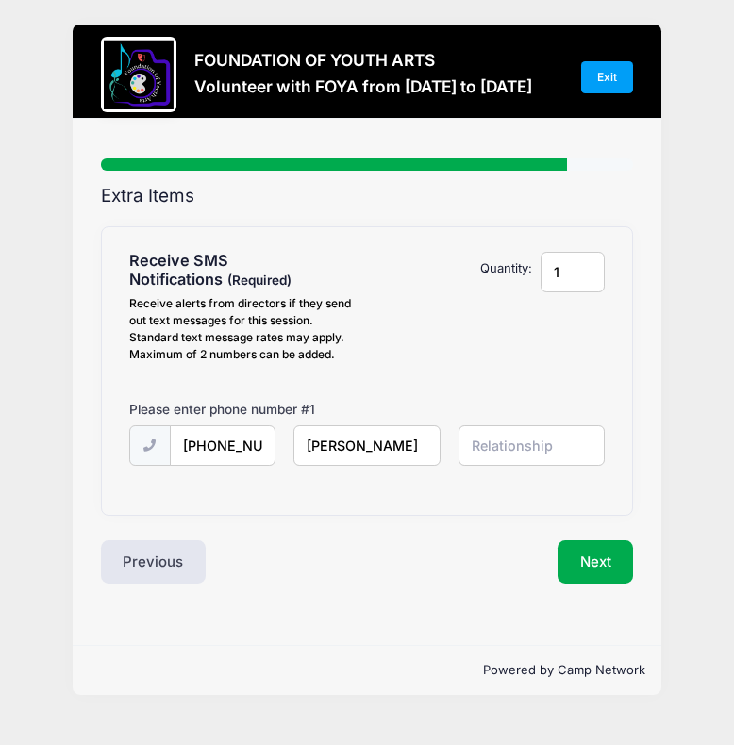
type input "[PERSON_NAME]"
type input "Self"
click at [596, 562] on button "Next" at bounding box center [595, 561] width 76 height 43
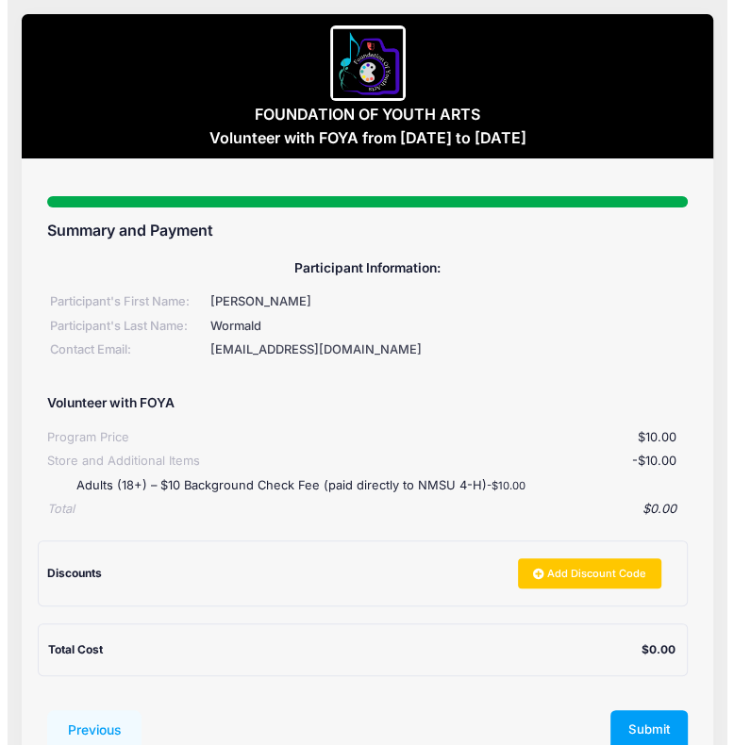
scroll to position [177, 0]
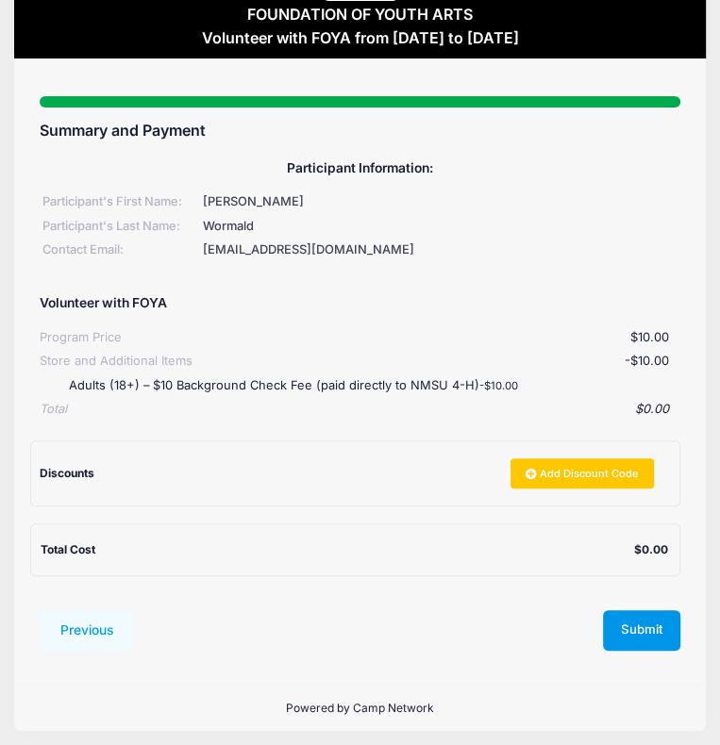
click at [603, 610] on button "Submit" at bounding box center [641, 630] width 77 height 40
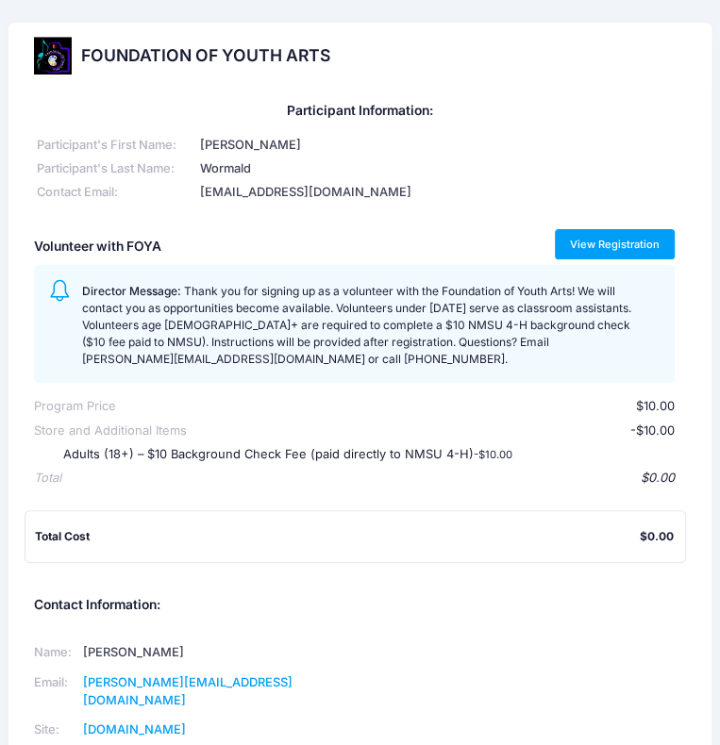
click at [595, 249] on link "View Registration" at bounding box center [615, 244] width 120 height 30
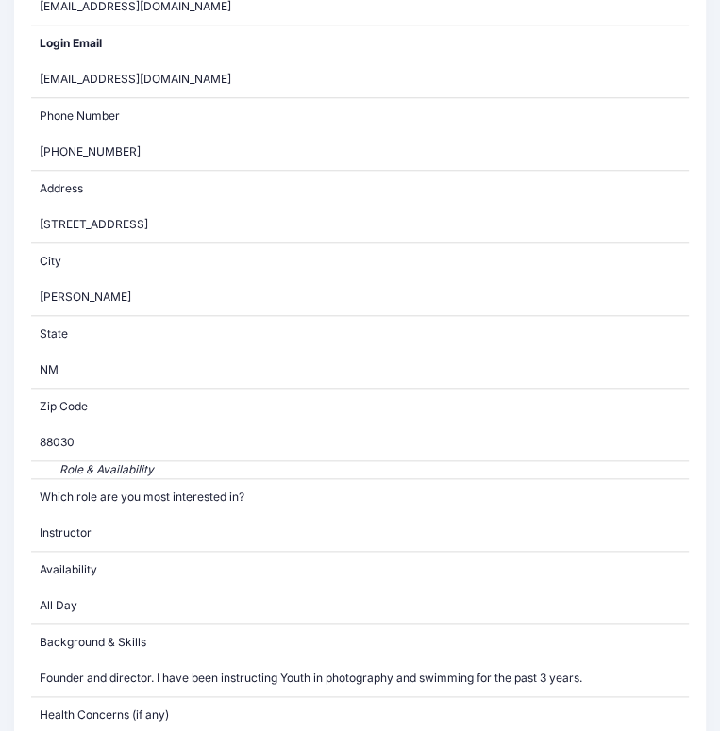
scroll to position [251, 0]
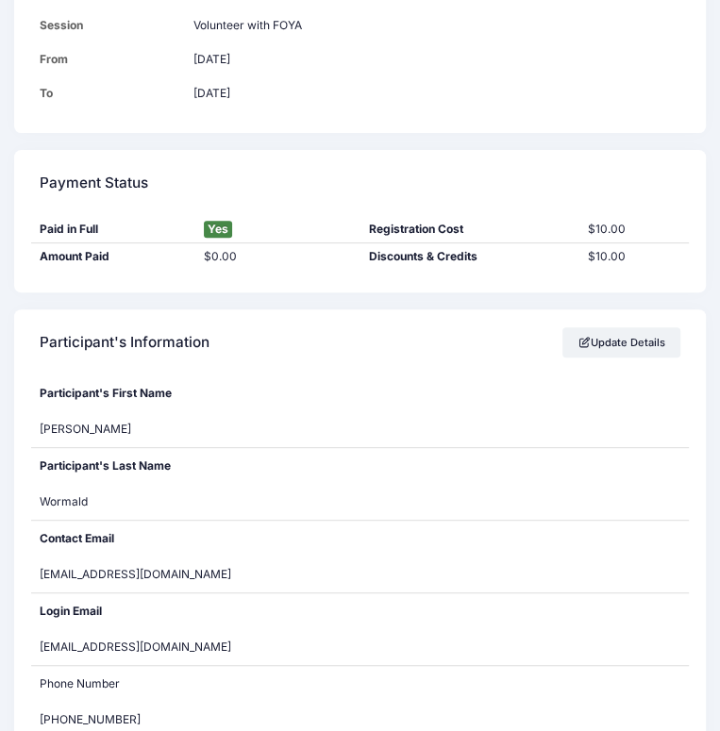
drag, startPoint x: 725, startPoint y: 128, endPoint x: 734, endPoint y: 122, distance: 10.8
click at [719, 122] on html "Processing Request Please wait... Processing Request Please wait... Processing …" at bounding box center [360, 114] width 720 height 731
